Goal: Transaction & Acquisition: Book appointment/travel/reservation

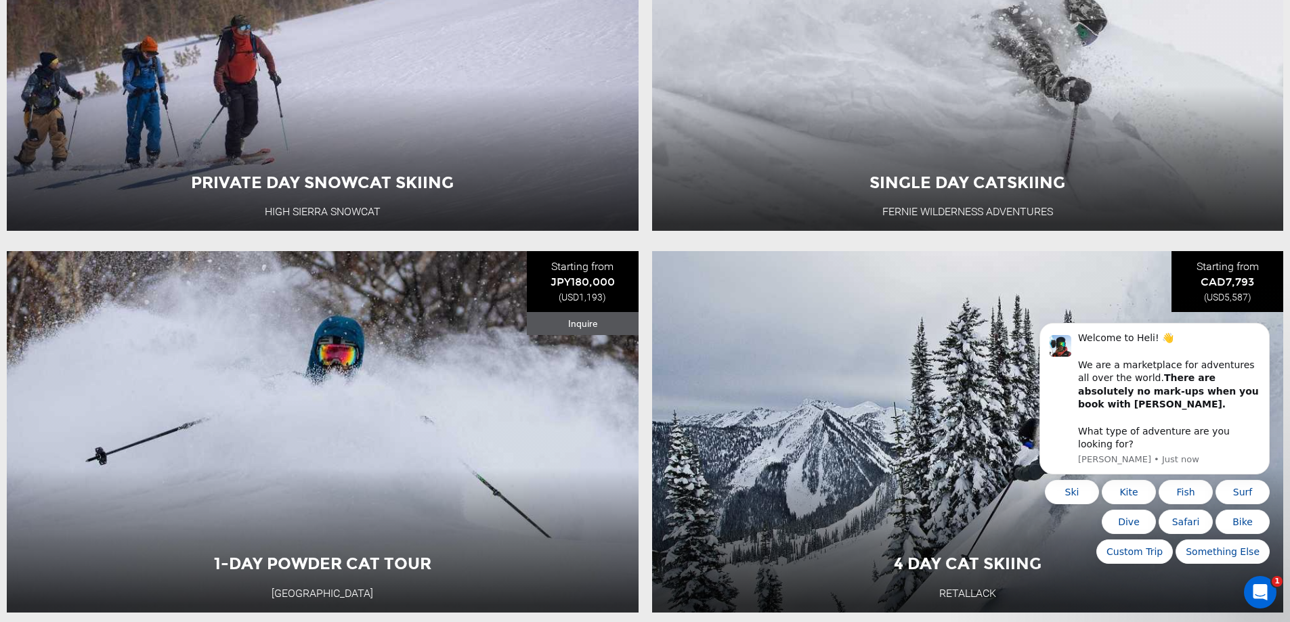
scroll to position [745, 0]
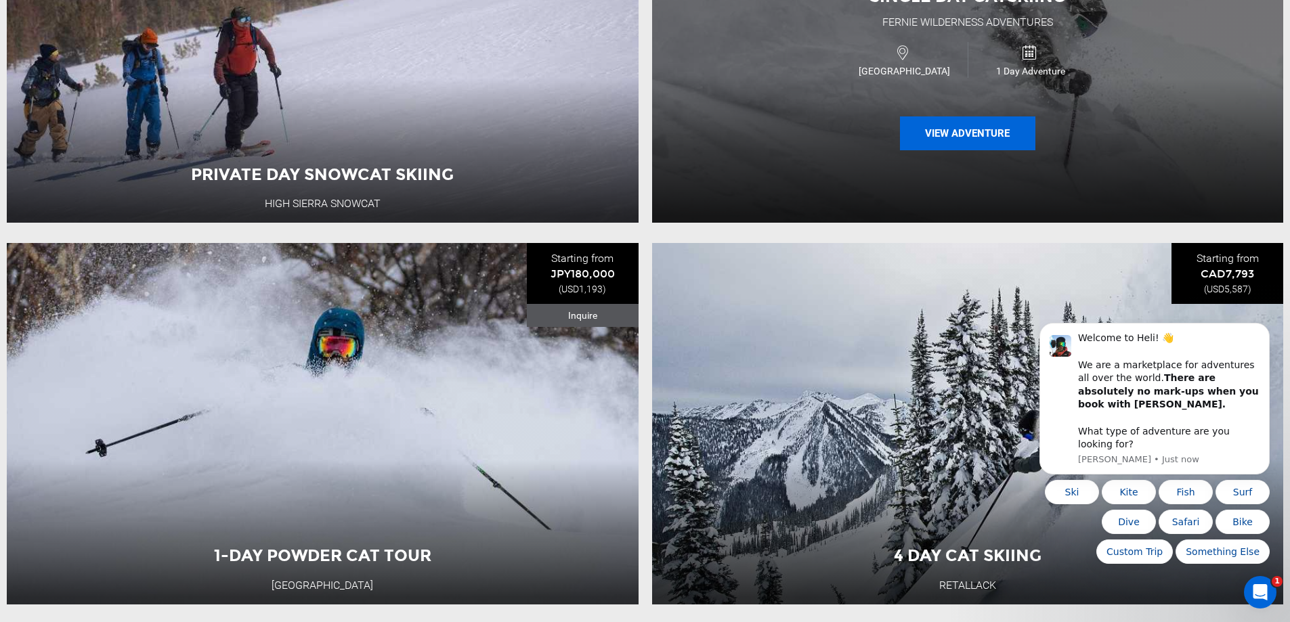
click at [958, 137] on button "View Adventure" at bounding box center [967, 133] width 135 height 34
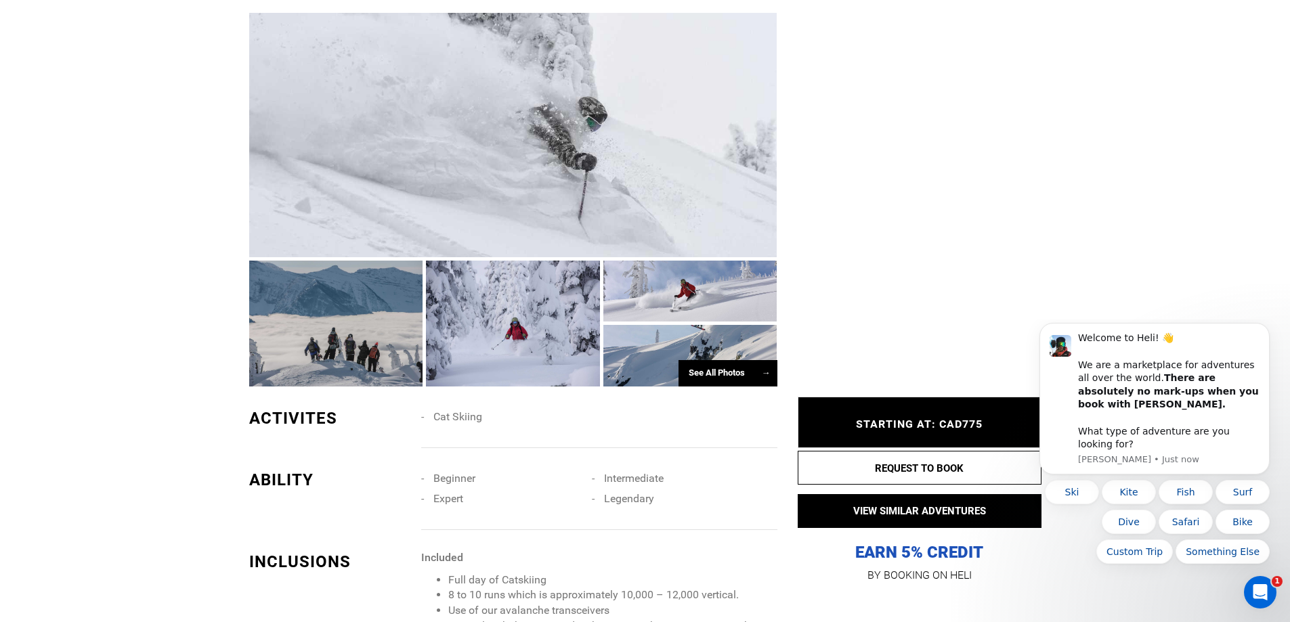
scroll to position [812, 0]
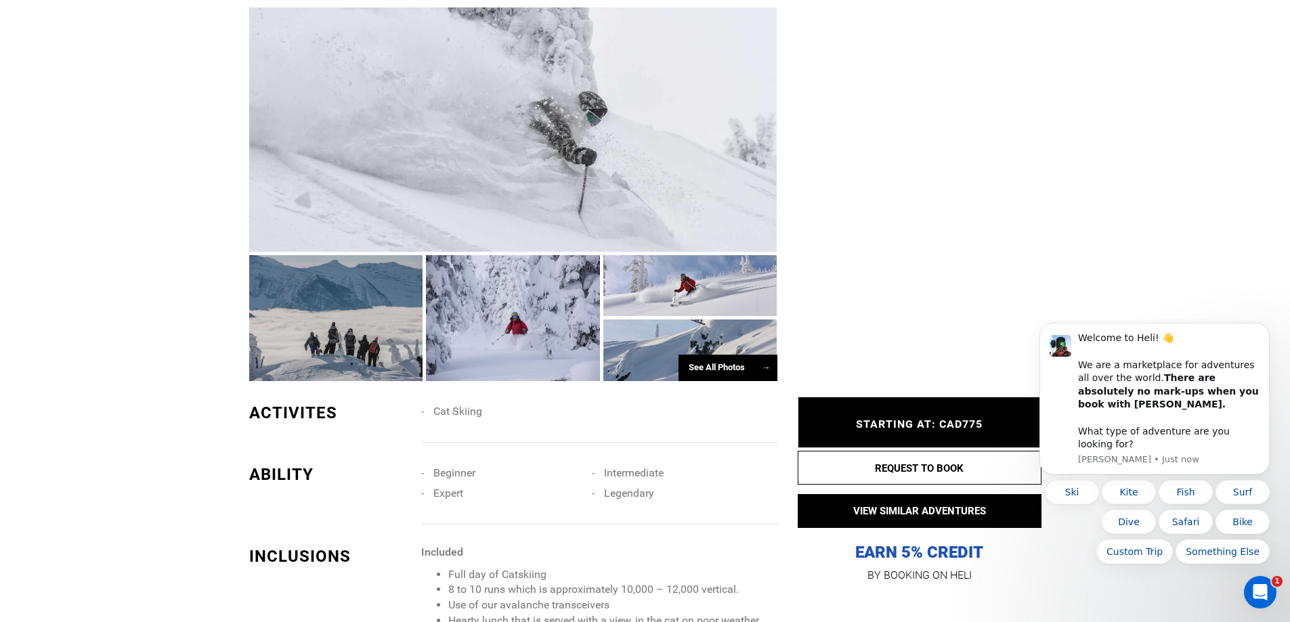
click at [525, 142] on div at bounding box center [513, 129] width 528 height 244
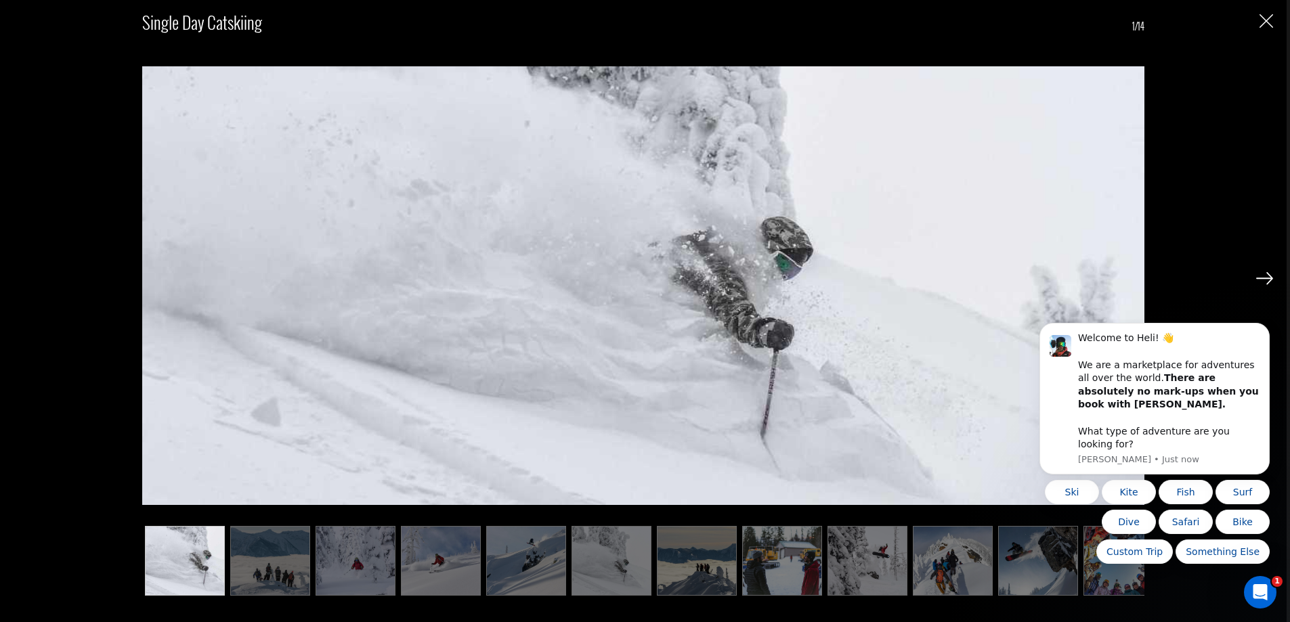
click at [1260, 278] on img at bounding box center [1264, 278] width 17 height 12
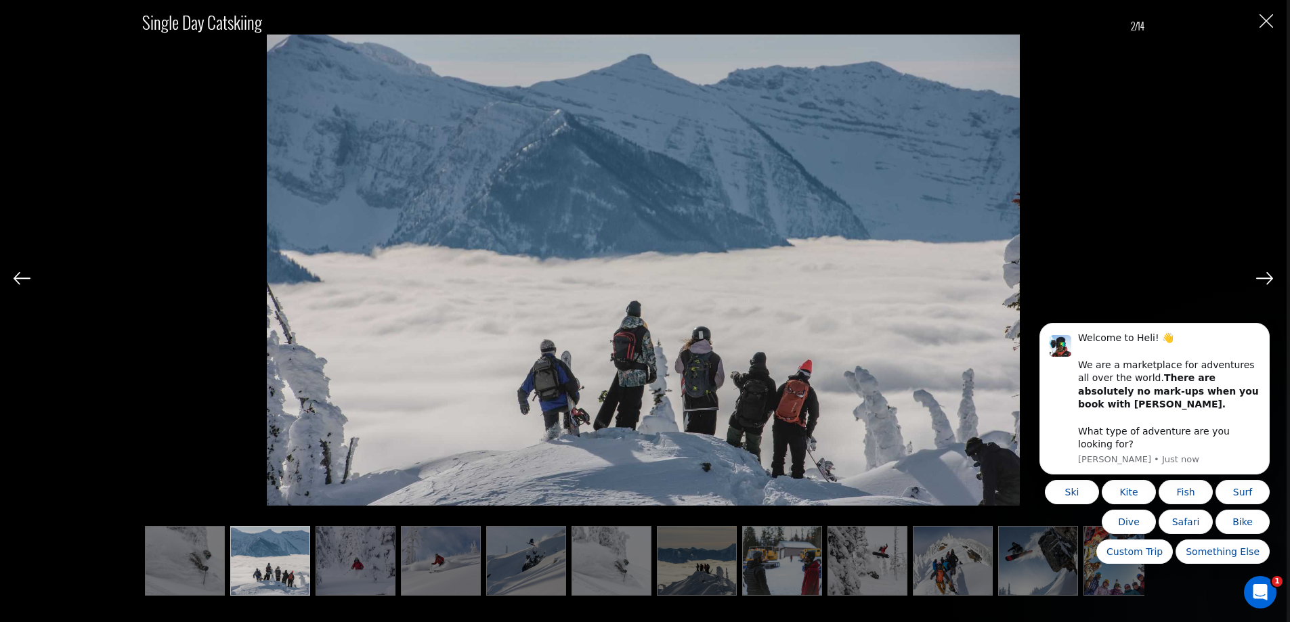
click at [1260, 278] on img at bounding box center [1264, 278] width 17 height 12
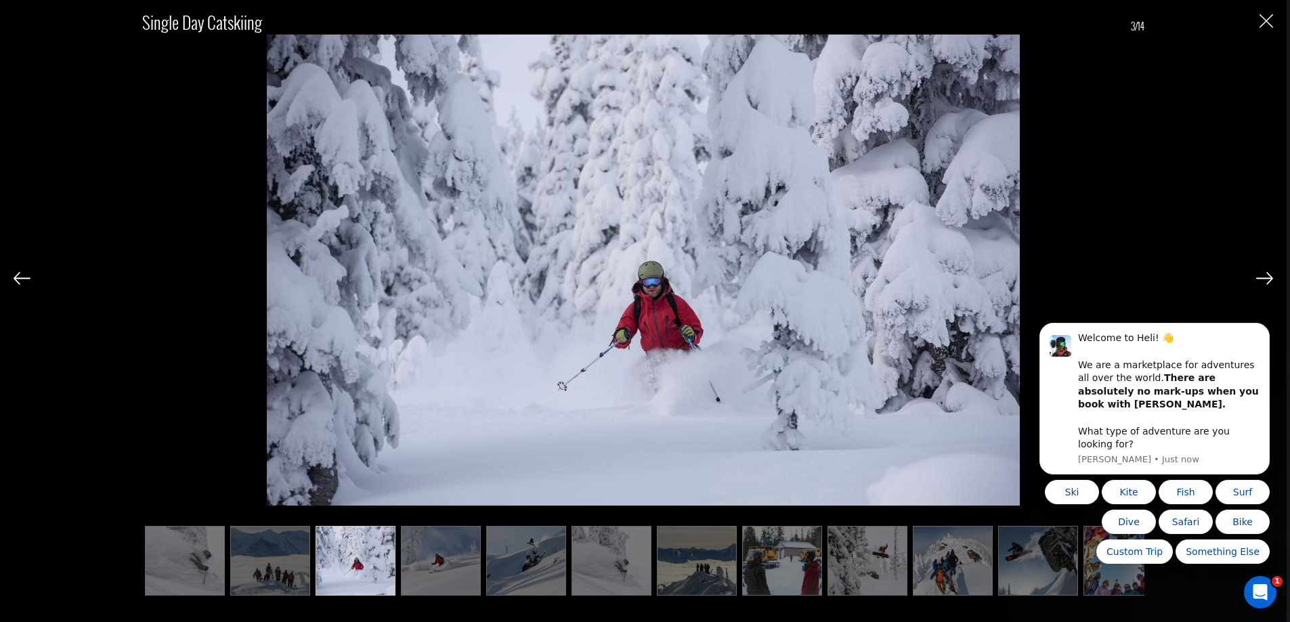
click at [1260, 278] on img at bounding box center [1264, 278] width 17 height 12
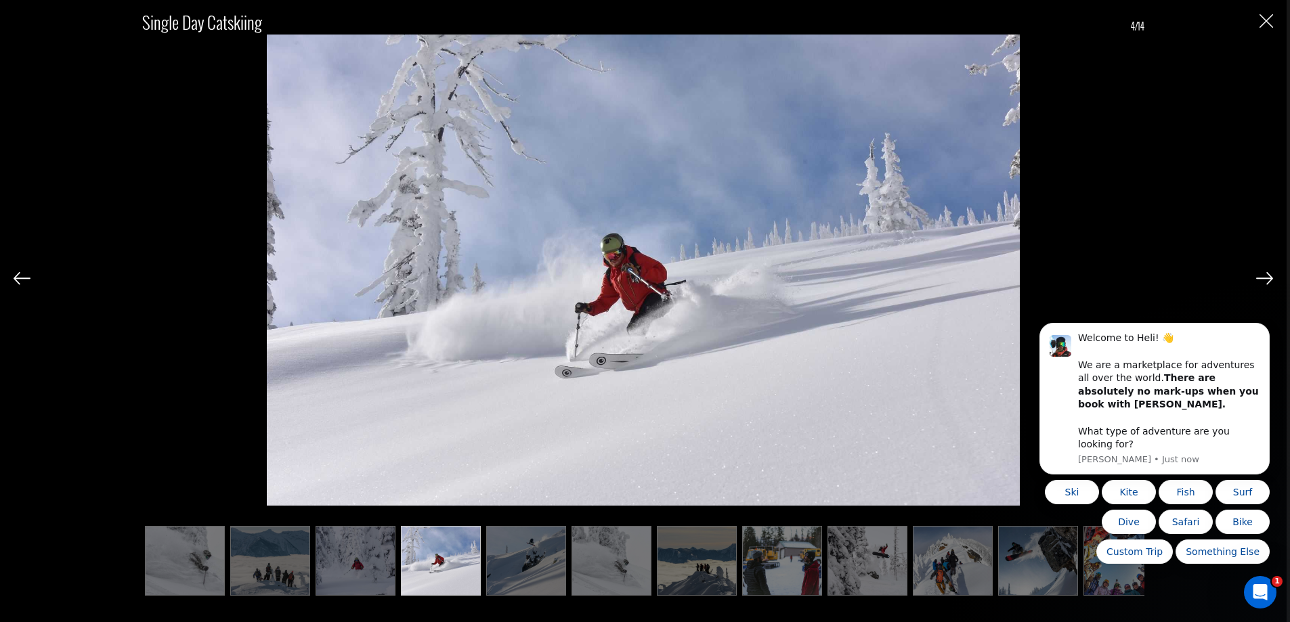
click at [1257, 278] on img at bounding box center [1264, 278] width 17 height 12
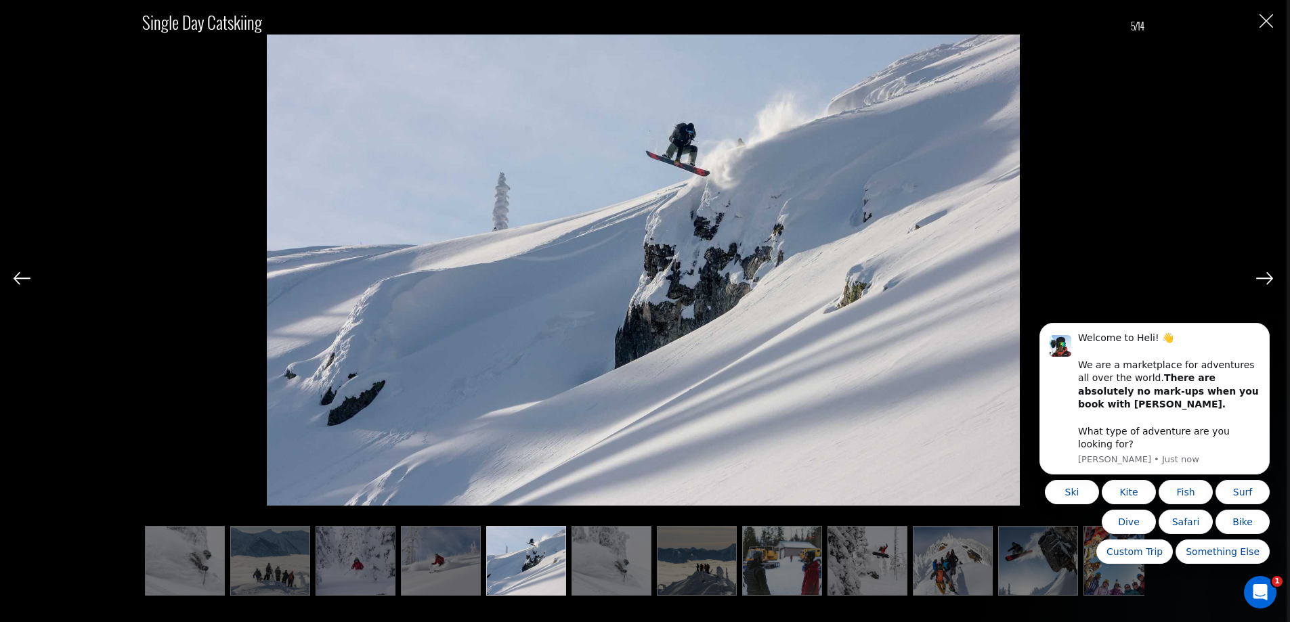
click at [1257, 278] on img at bounding box center [1264, 278] width 17 height 12
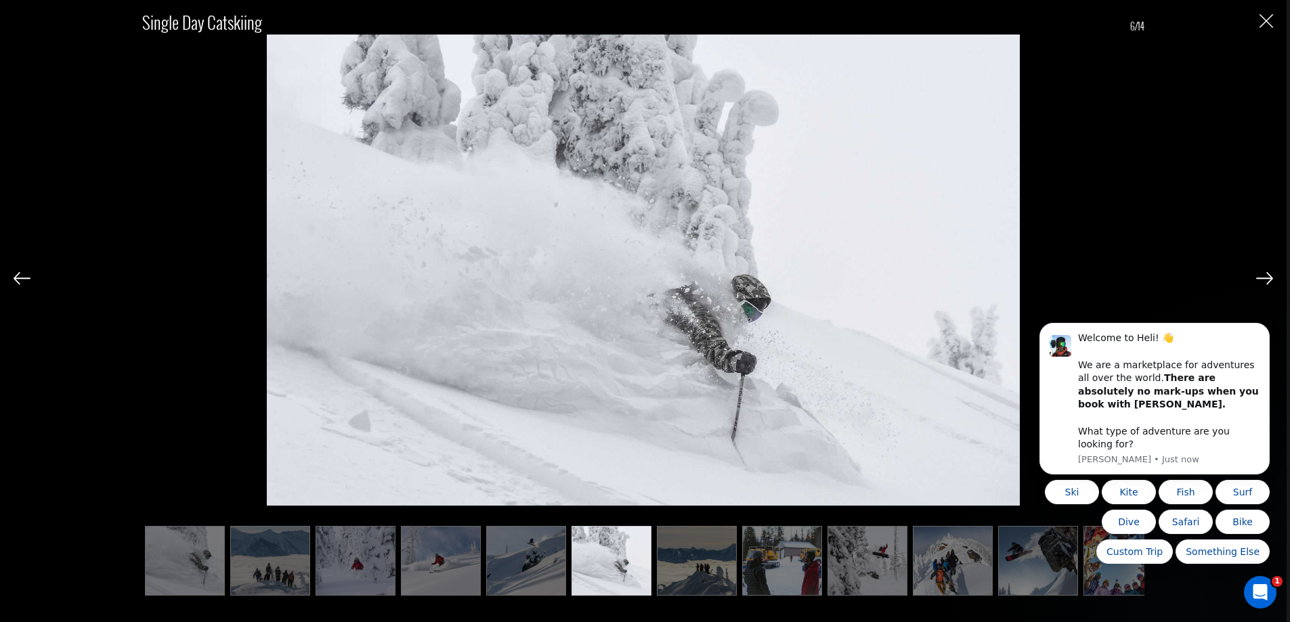
click at [1257, 278] on img at bounding box center [1264, 278] width 17 height 12
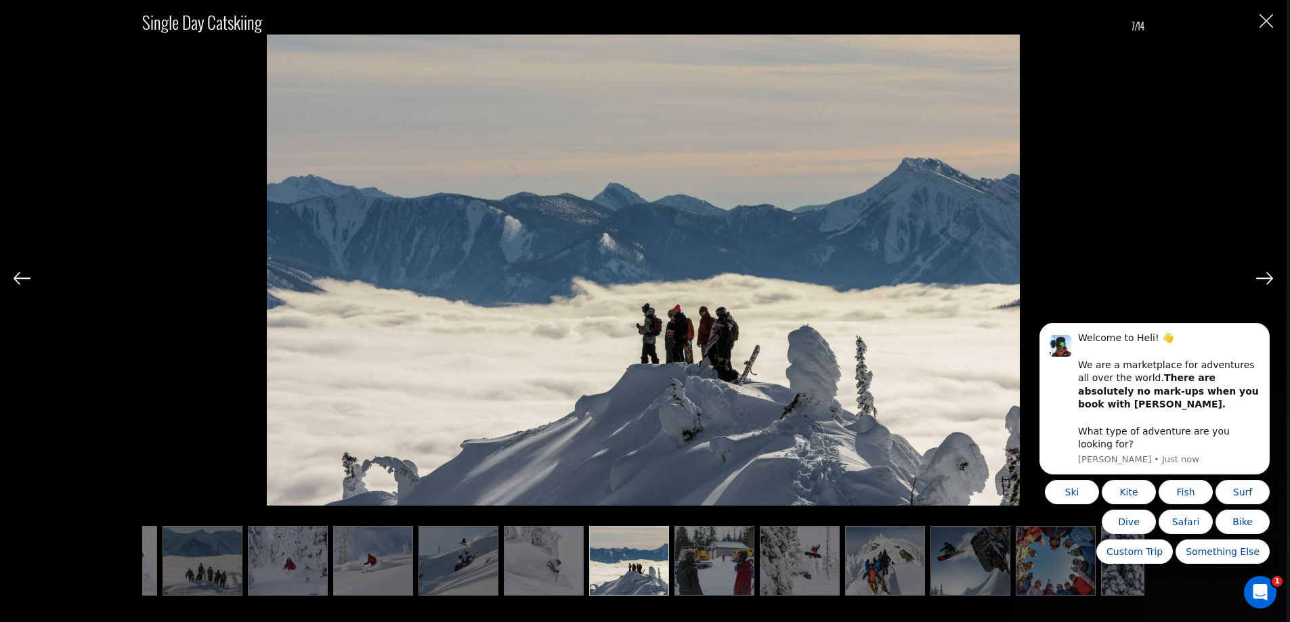
click at [1256, 278] on img at bounding box center [1264, 278] width 17 height 12
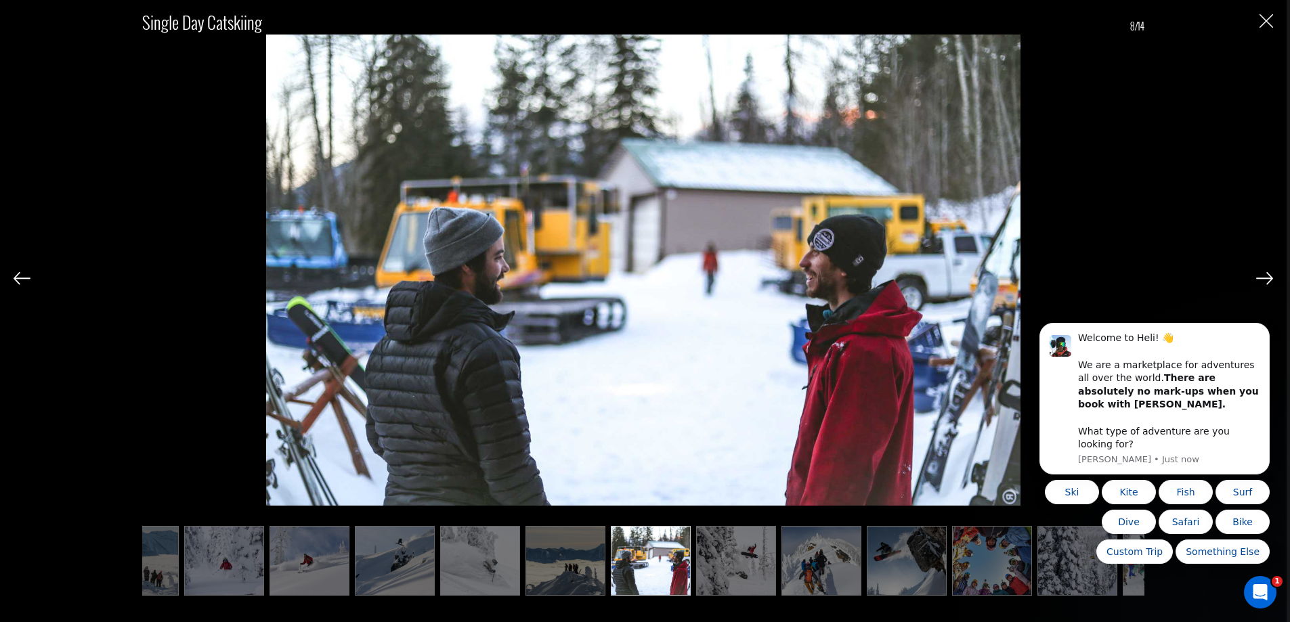
scroll to position [0, 135]
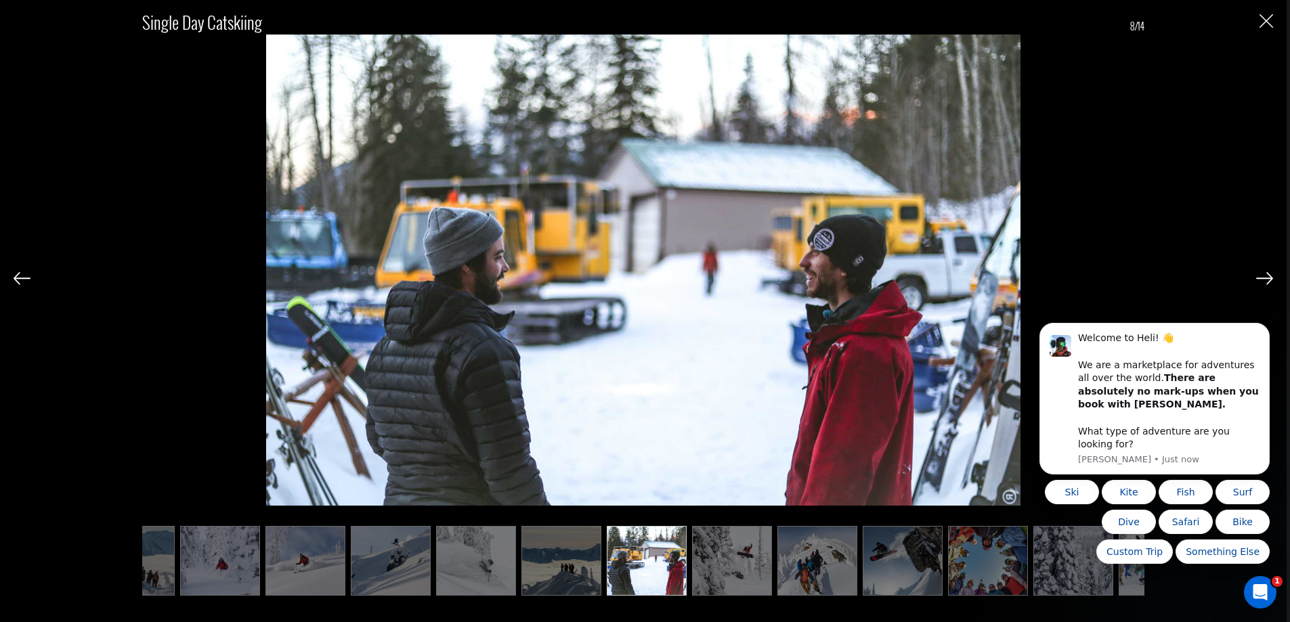
click at [1256, 278] on img at bounding box center [1264, 278] width 17 height 12
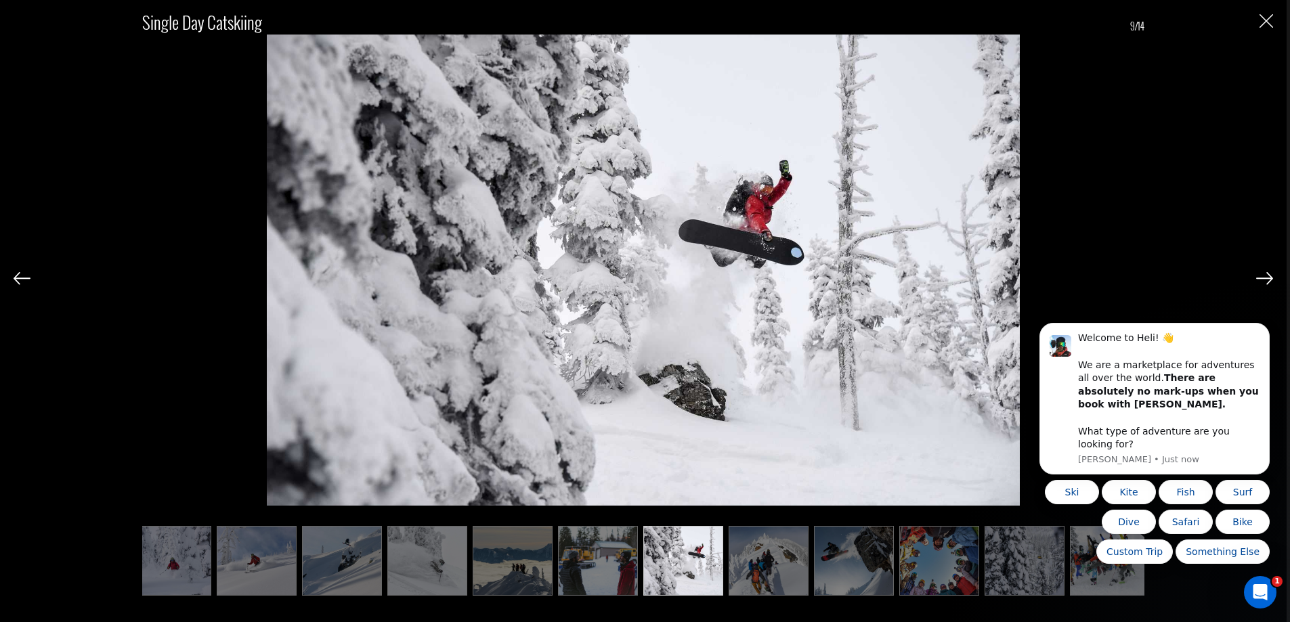
scroll to position [0, 192]
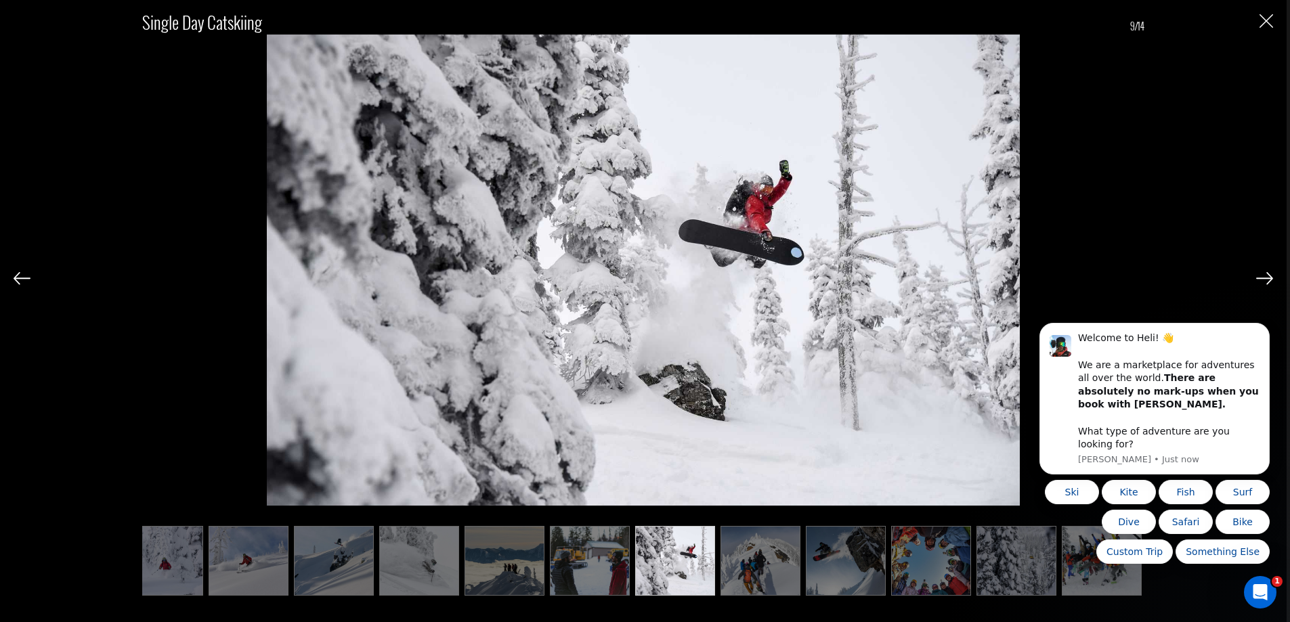
click at [1248, 271] on div "Single Day Catskiing 9/14" at bounding box center [643, 295] width 1259 height 591
click at [1259, 282] on img at bounding box center [1264, 278] width 17 height 12
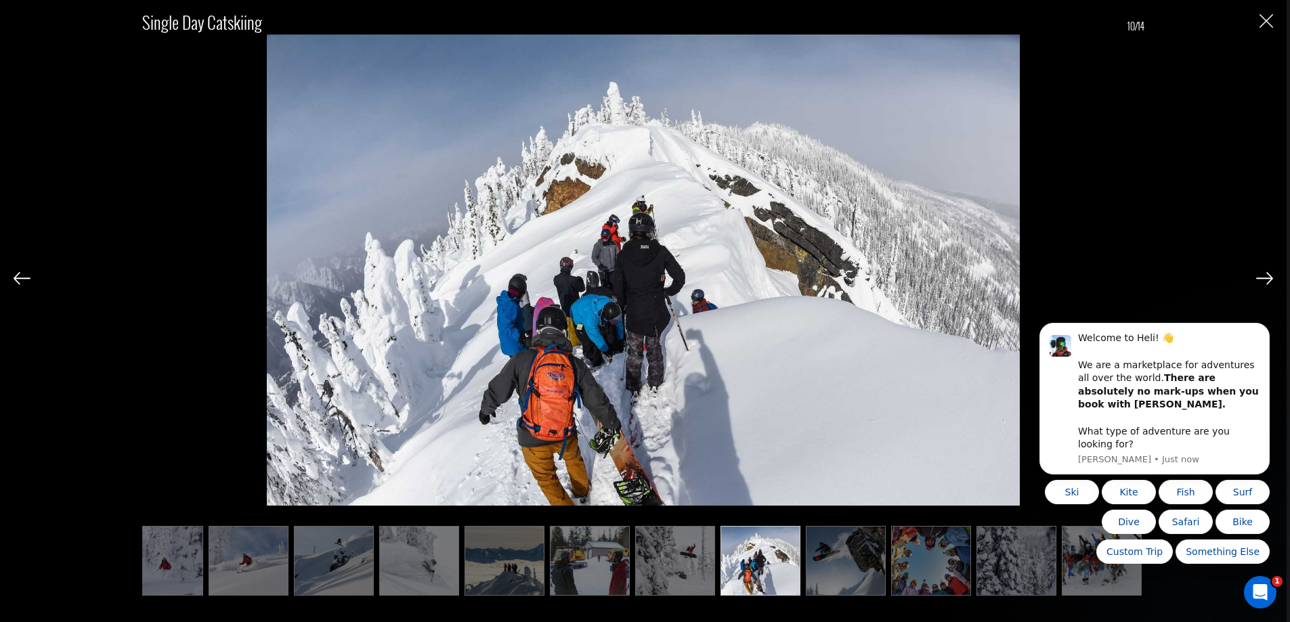
click at [1271, 279] on img at bounding box center [1264, 278] width 17 height 12
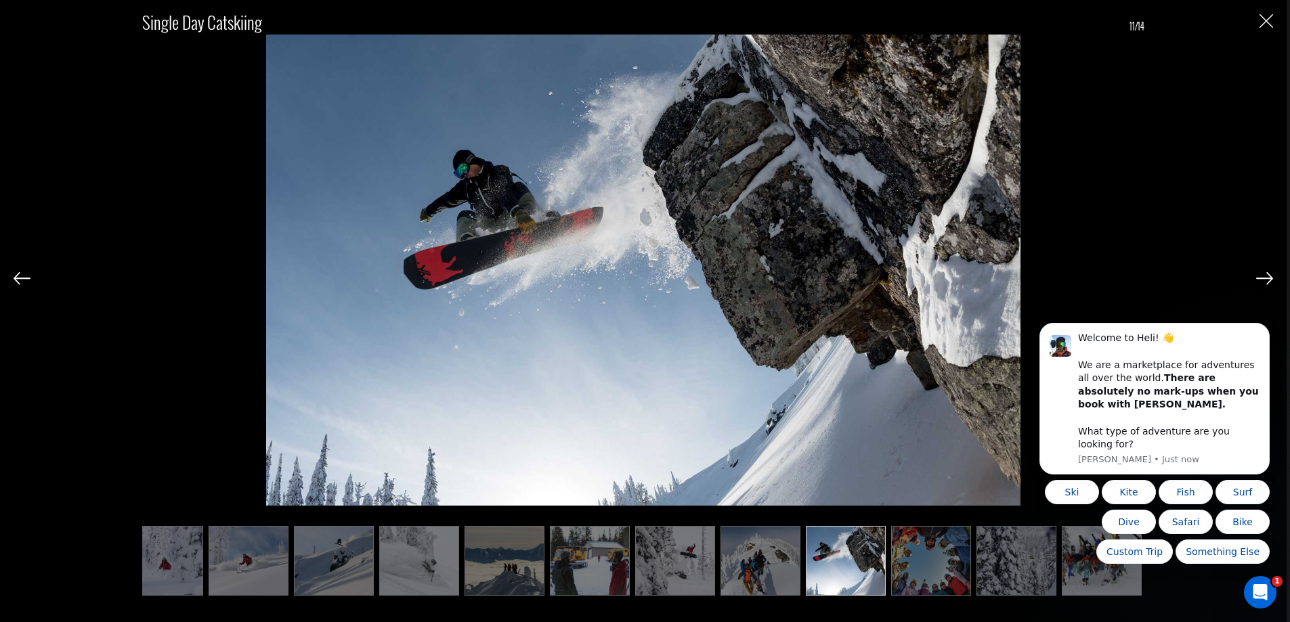
click at [1258, 274] on img at bounding box center [1264, 278] width 17 height 12
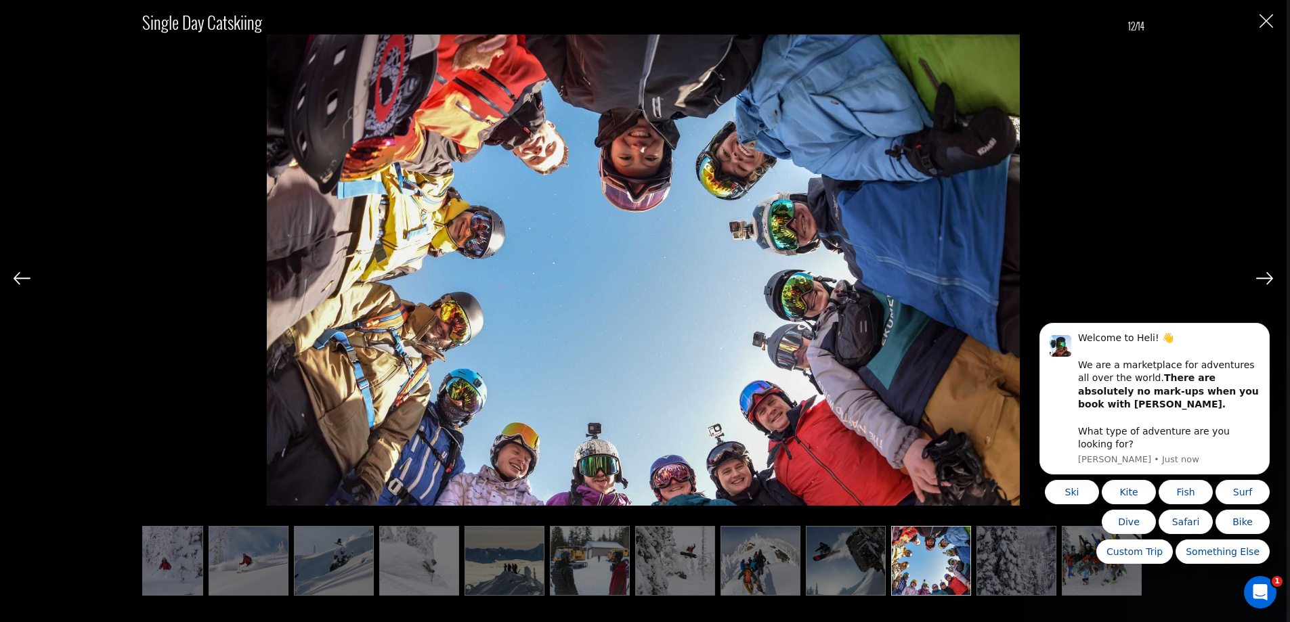
click at [1260, 284] on img at bounding box center [1264, 278] width 17 height 12
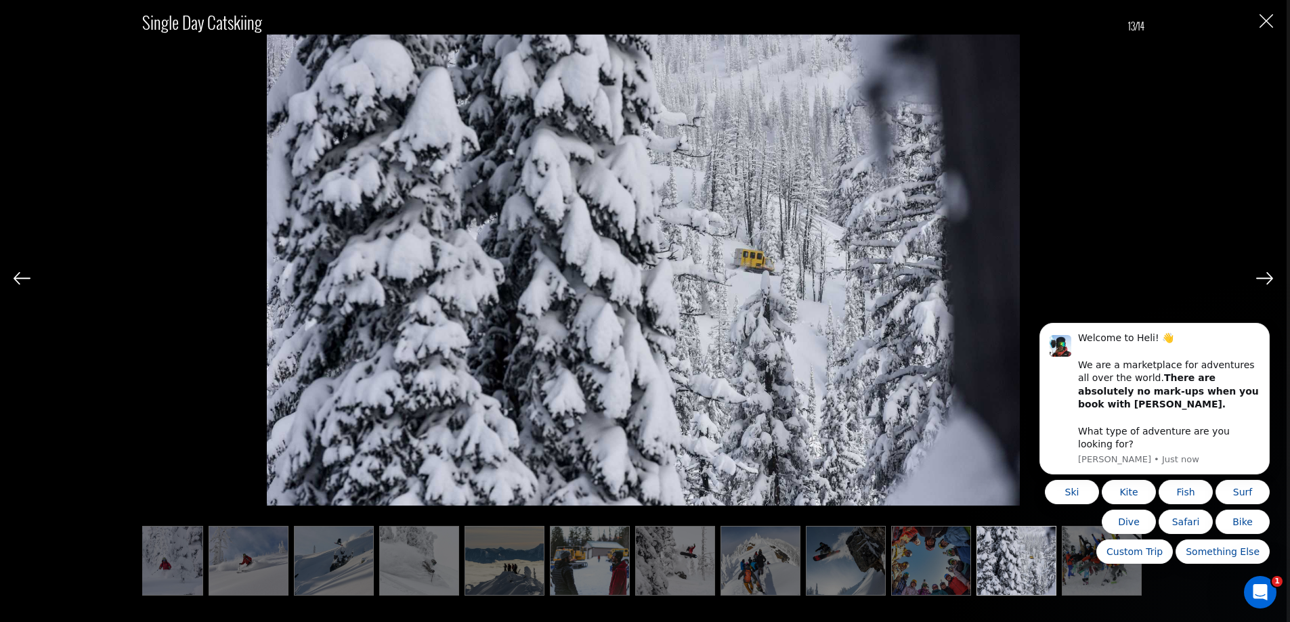
click at [1261, 278] on img at bounding box center [1264, 278] width 17 height 12
